Goal: Transaction & Acquisition: Purchase product/service

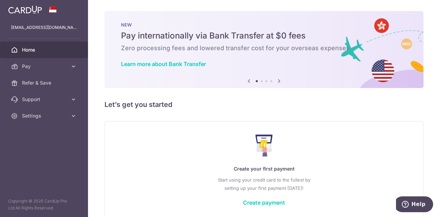
click at [31, 62] on link "Pay" at bounding box center [44, 66] width 88 height 17
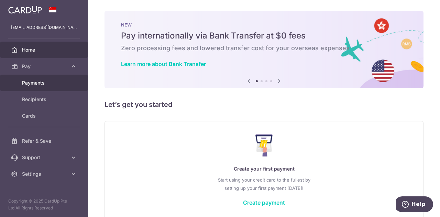
click at [34, 80] on span "Payments" at bounding box center [44, 82] width 45 height 7
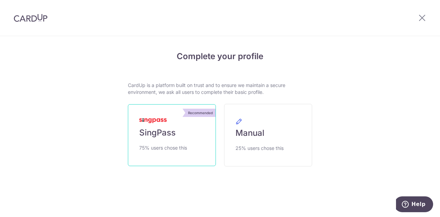
click at [151, 120] on img at bounding box center [153, 120] width 28 height 5
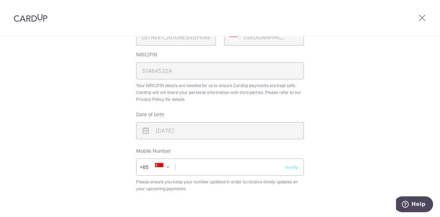
scroll to position [275, 0]
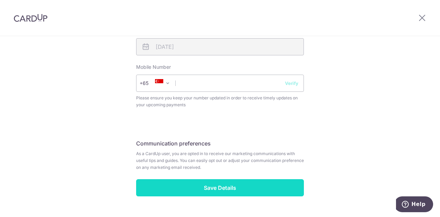
click at [199, 186] on input "Save Details" at bounding box center [220, 187] width 168 height 17
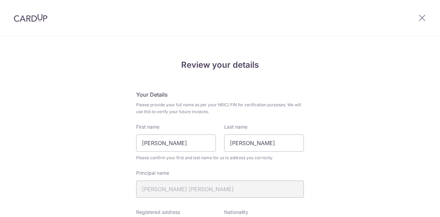
scroll to position [302, 0]
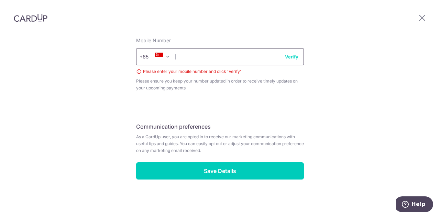
click at [248, 56] on input "text" at bounding box center [220, 56] width 168 height 17
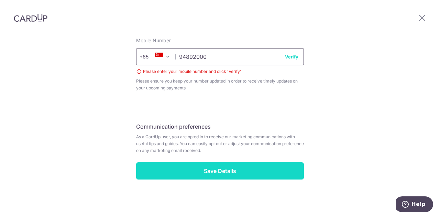
type input "94892000"
click at [229, 176] on input "Save Details" at bounding box center [220, 170] width 168 height 17
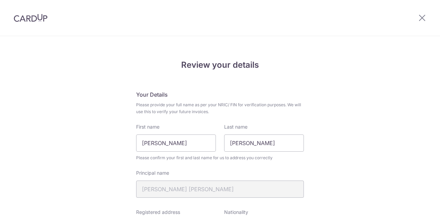
scroll to position [302, 0]
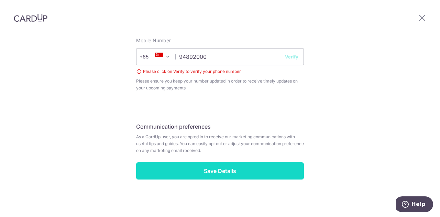
click at [220, 171] on input "Save Details" at bounding box center [220, 170] width 168 height 17
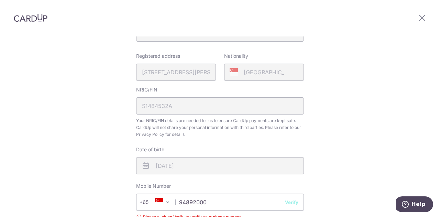
scroll to position [267, 0]
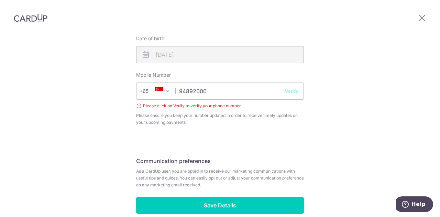
click at [291, 88] on button "Verify" at bounding box center [291, 91] width 13 height 7
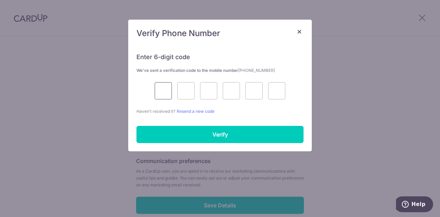
click at [166, 93] on input "text" at bounding box center [163, 90] width 17 height 17
type input "2"
type input "4"
type input "9"
type input "6"
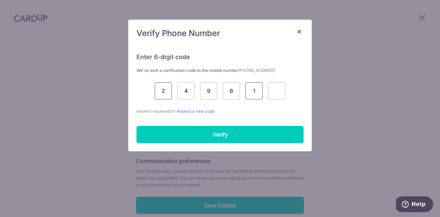
type input "1"
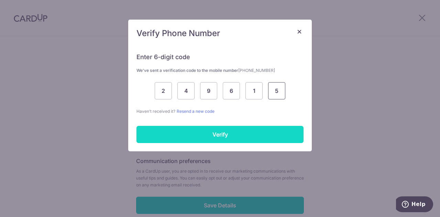
type input "5"
click at [222, 133] on input "Verify" at bounding box center [220, 134] width 167 height 17
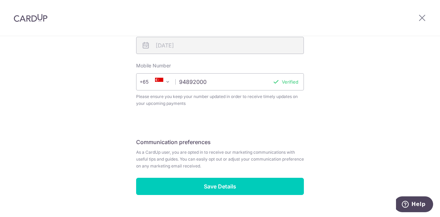
scroll to position [292, 0]
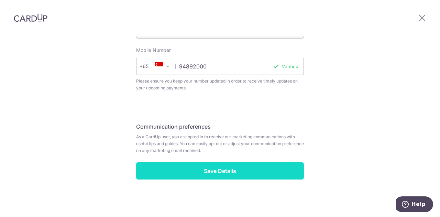
click at [219, 169] on input "Save Details" at bounding box center [220, 170] width 168 height 17
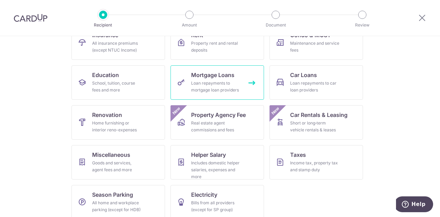
scroll to position [90, 0]
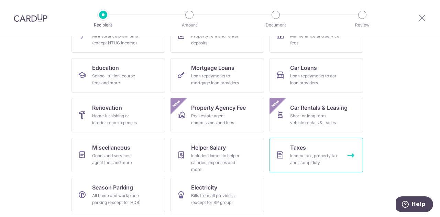
click at [314, 153] on div "Income tax, property tax and stamp duty" at bounding box center [315, 159] width 50 height 14
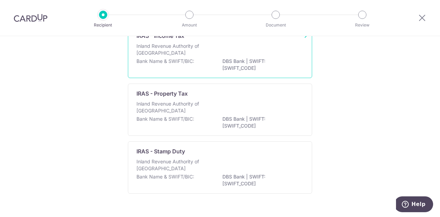
scroll to position [69, 0]
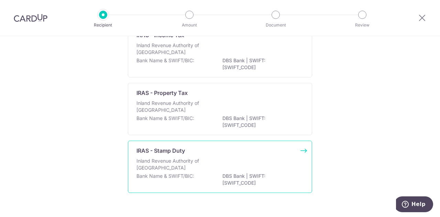
click at [184, 155] on div "IRAS - Stamp Duty Inland Revenue Authority of [GEOGRAPHIC_DATA] Bank Name & SWI…" at bounding box center [220, 167] width 184 height 52
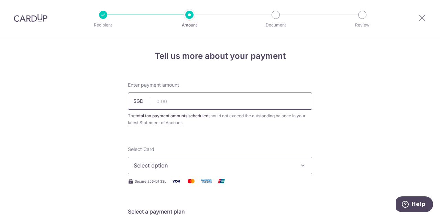
click at [169, 104] on input "text" at bounding box center [220, 101] width 184 height 17
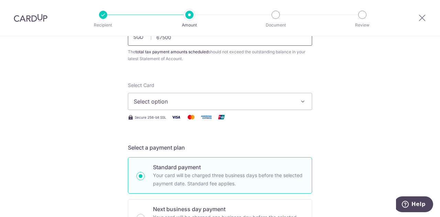
scroll to position [69, 0]
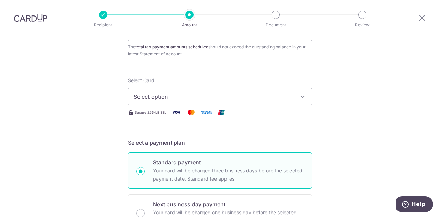
type input "67,500.00"
click at [142, 95] on span "Select option" at bounding box center [214, 97] width 160 height 8
click at [170, 112] on span "Add credit card" at bounding box center [226, 115] width 160 height 7
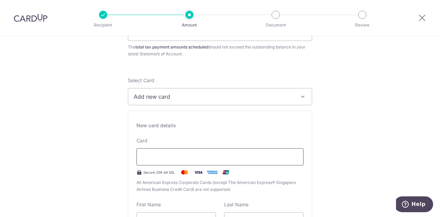
type input "02 / 2030"
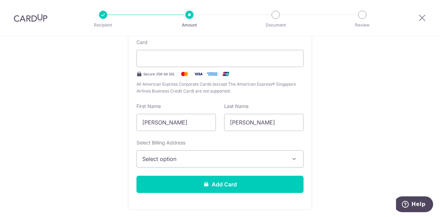
click at [155, 159] on span "Select option" at bounding box center [213, 159] width 143 height 8
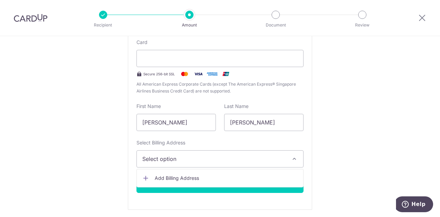
click at [155, 176] on span "Add Billing Address" at bounding box center [226, 178] width 143 height 7
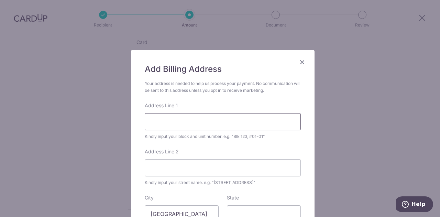
click at [178, 123] on input "Address Line 1" at bounding box center [223, 121] width 156 height 17
type input "3"
click at [179, 167] on input "Address Line 2" at bounding box center [223, 167] width 156 height 17
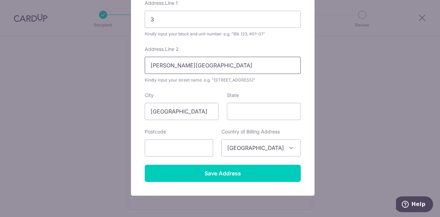
scroll to position [103, 0]
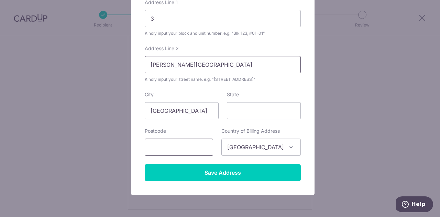
type input "Sian Tuan Avenue"
click at [189, 142] on input "text" at bounding box center [179, 147] width 68 height 17
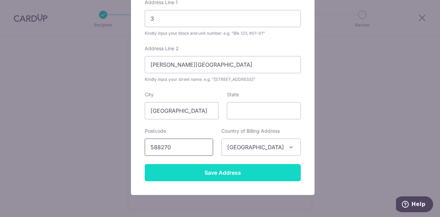
type input "588270"
click at [220, 168] on input "Save Address" at bounding box center [223, 172] width 156 height 17
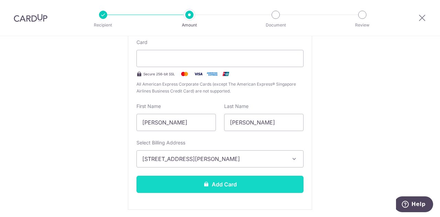
click at [215, 185] on button "Add Card" at bounding box center [220, 184] width 167 height 17
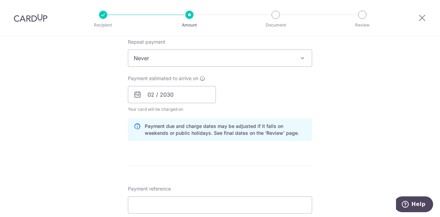
scroll to position [310, 0]
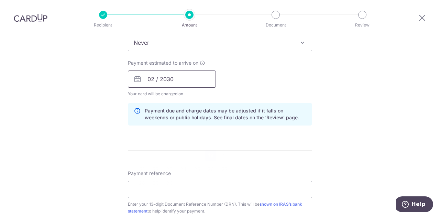
click at [188, 77] on input "02 / 2030" at bounding box center [172, 79] width 88 height 17
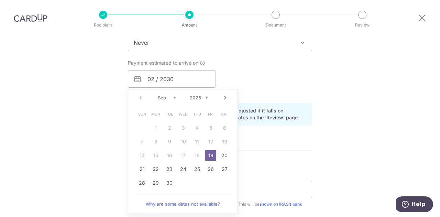
click at [208, 154] on link "19" at bounding box center [210, 155] width 11 height 11
type input "[DATE]"
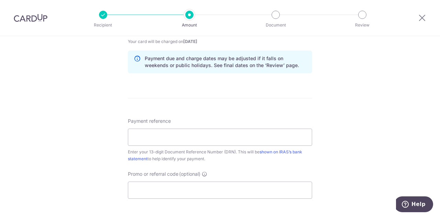
scroll to position [378, 0]
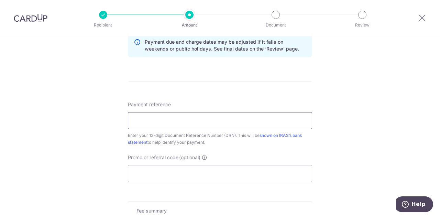
click at [177, 113] on input "Payment reference" at bounding box center [220, 120] width 184 height 17
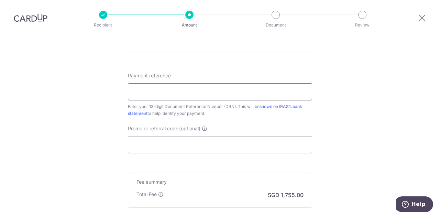
scroll to position [447, 0]
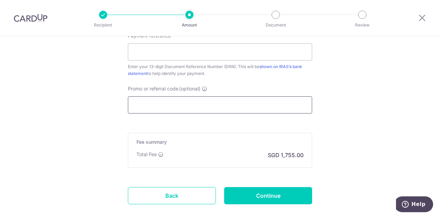
click at [169, 104] on input "Promo or referral code (optional)" at bounding box center [220, 104] width 184 height 17
drag, startPoint x: 169, startPoint y: 104, endPoint x: 131, endPoint y: 121, distance: 42.2
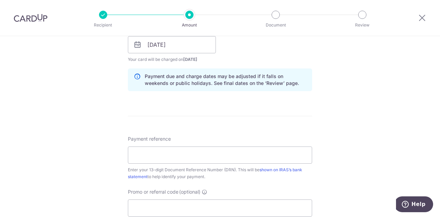
scroll to position [484, 0]
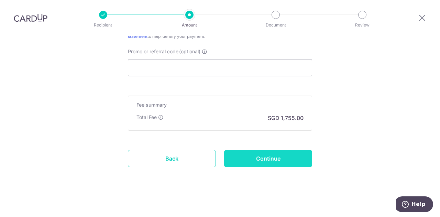
click at [265, 156] on input "Continue" at bounding box center [268, 158] width 88 height 17
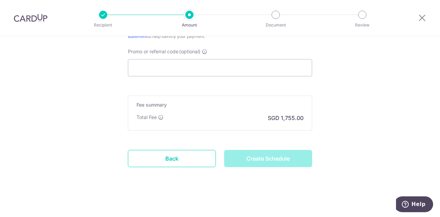
type input "Create Schedule"
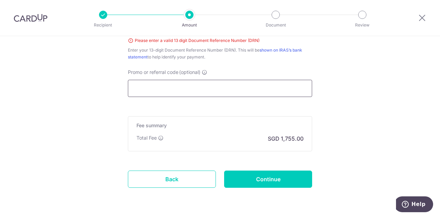
scroll to position [404, 0]
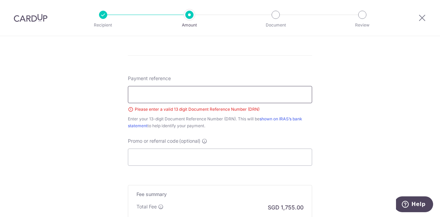
click at [139, 95] on input "Payment reference" at bounding box center [220, 94] width 184 height 17
